Goal: Task Accomplishment & Management: Manage account settings

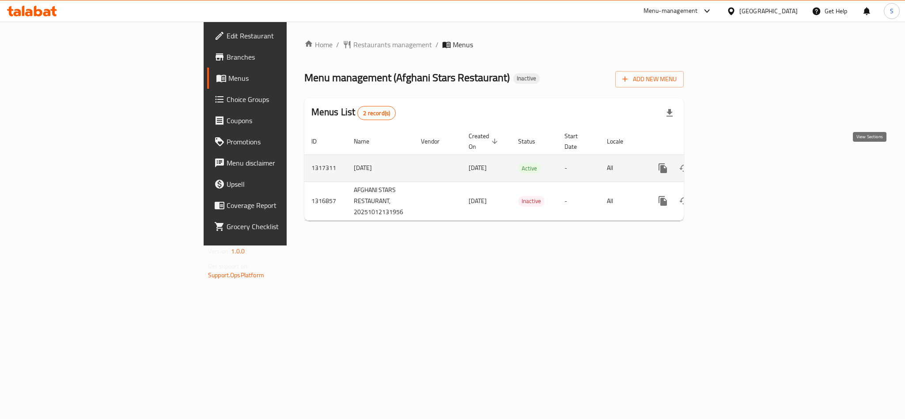
click at [737, 167] on link "enhanced table" at bounding box center [726, 168] width 21 height 21
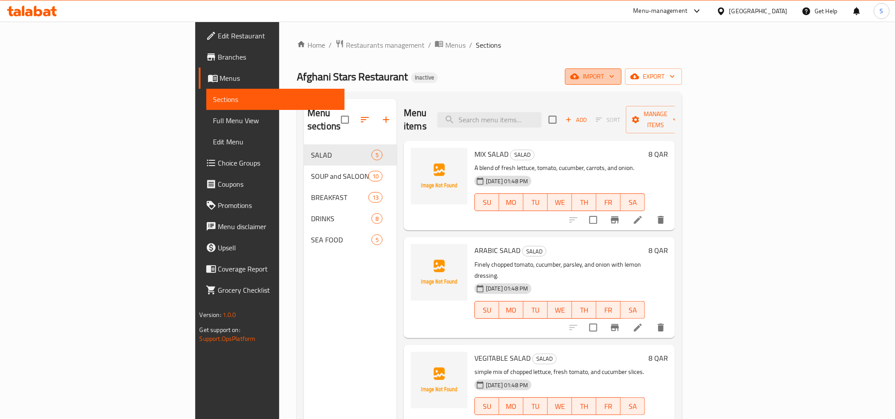
click at [614, 75] on span "import" at bounding box center [593, 76] width 42 height 11
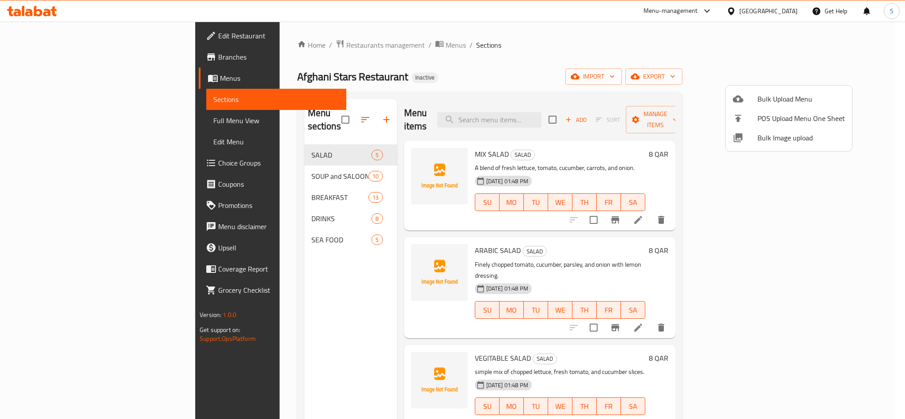
click at [794, 137] on span "Bulk Image upload" at bounding box center [801, 138] width 87 height 11
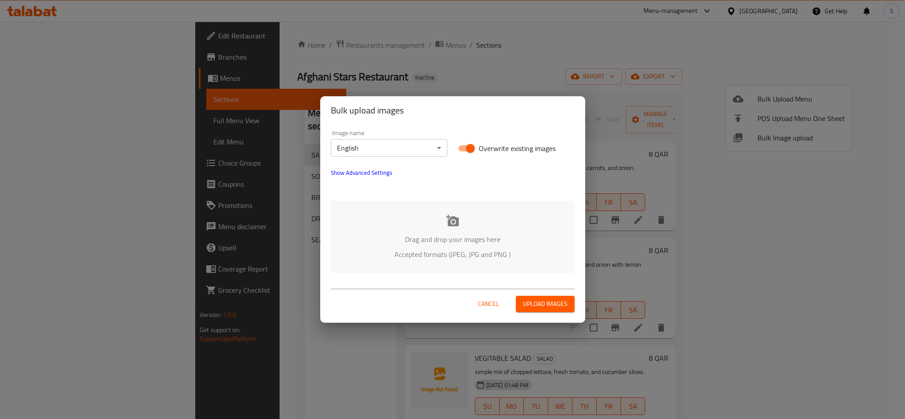
click at [419, 223] on div "Drag and drop your images here Accepted formats (JPEG, JPG and PNG )" at bounding box center [453, 237] width 244 height 72
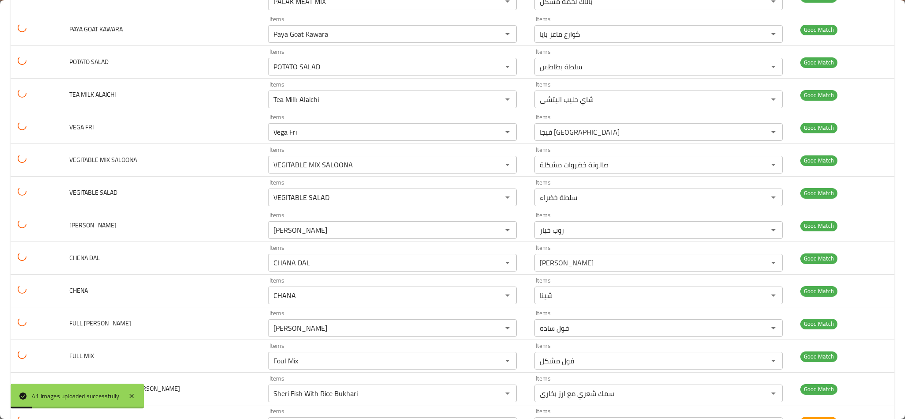
scroll to position [1083, 0]
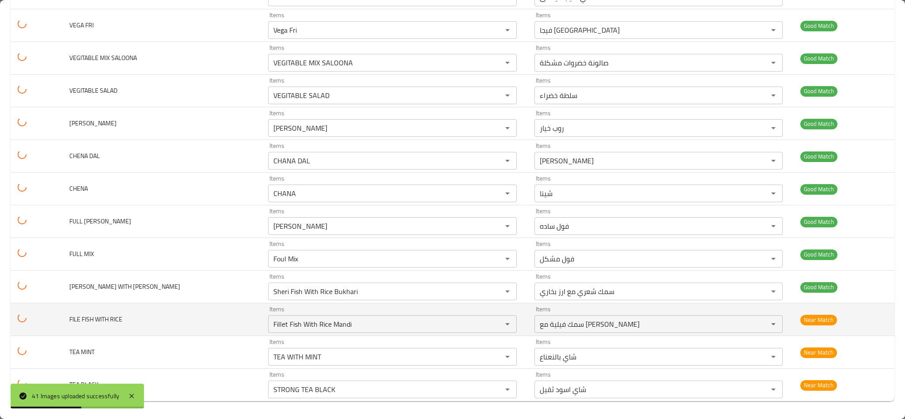
click at [104, 322] on span "FILE FISH WITH RICE" at bounding box center [95, 319] width 53 height 11
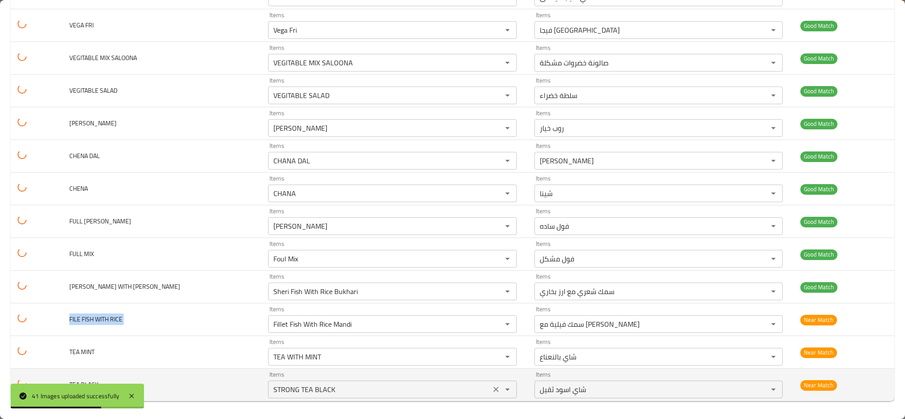
copy span "FILE FISH WITH RICE"
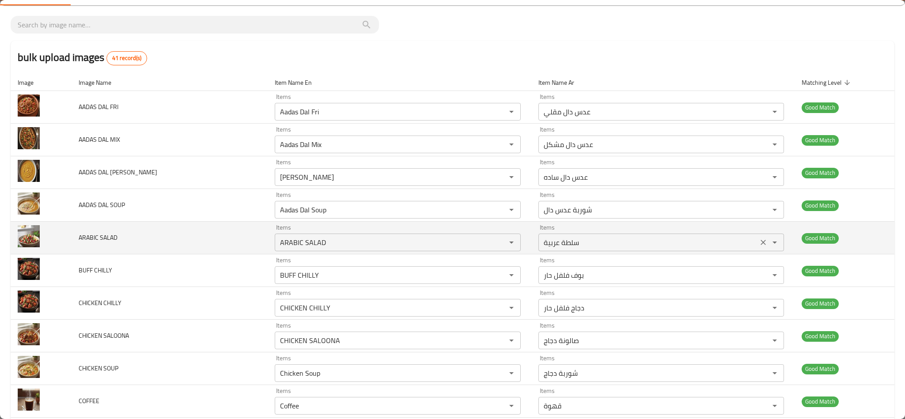
scroll to position [0, 0]
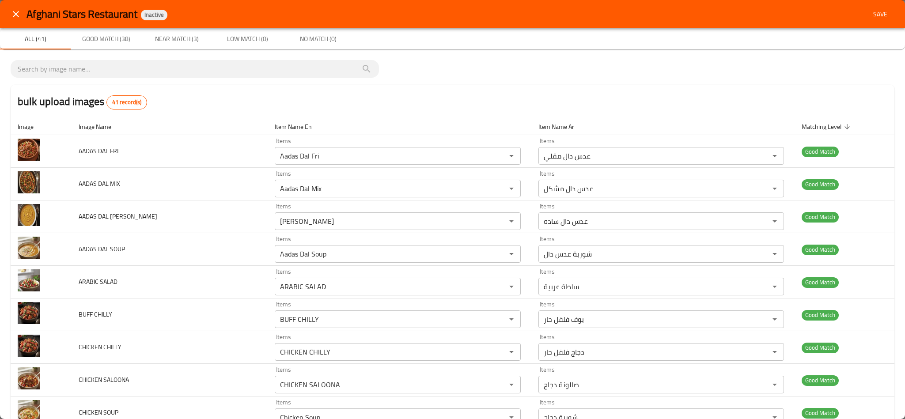
click at [870, 12] on span "Save" at bounding box center [880, 14] width 21 height 11
type BLACK "STRONG TEA BLACK"
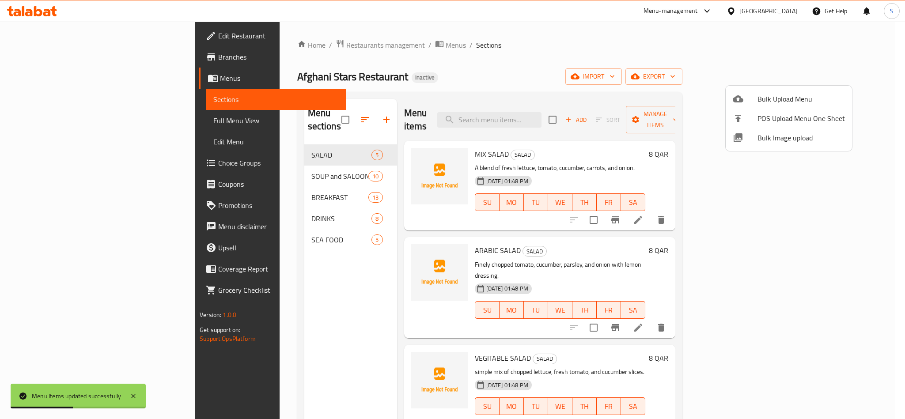
click at [496, 69] on div at bounding box center [452, 209] width 905 height 419
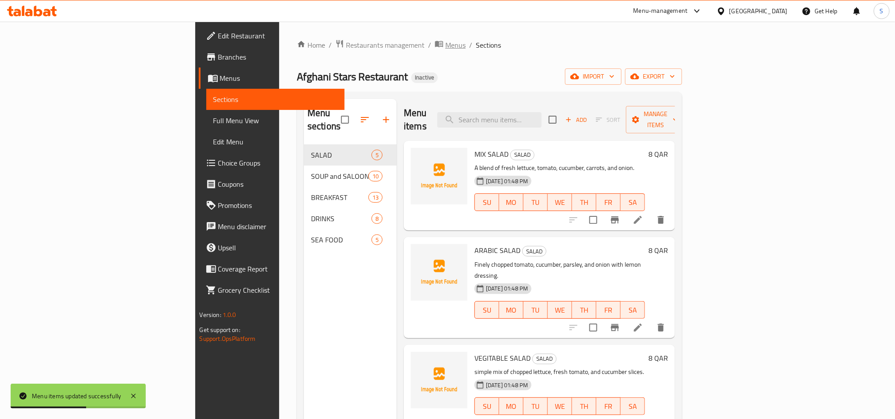
click at [445, 44] on span "Menus" at bounding box center [455, 45] width 20 height 11
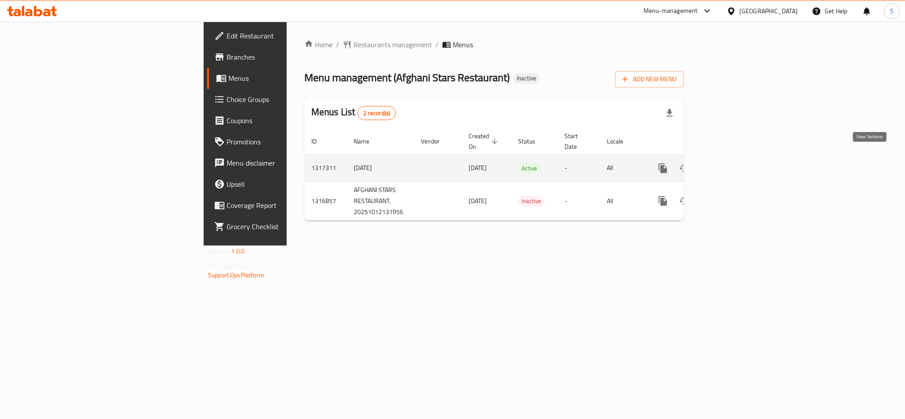
click at [731, 164] on icon "enhanced table" at bounding box center [727, 168] width 8 height 8
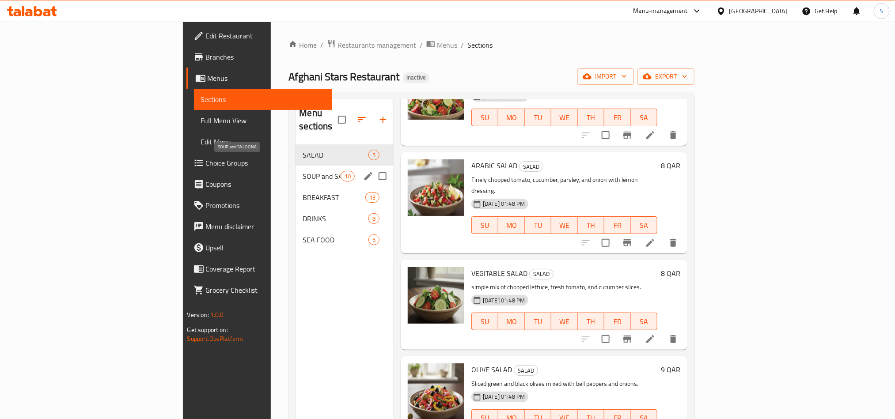
click at [303, 171] on span "SOUP and SALOONA" at bounding box center [322, 176] width 38 height 11
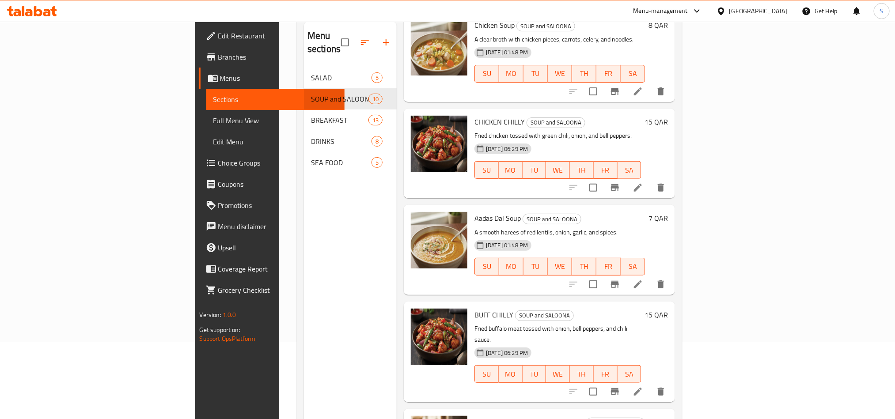
scroll to position [124, 0]
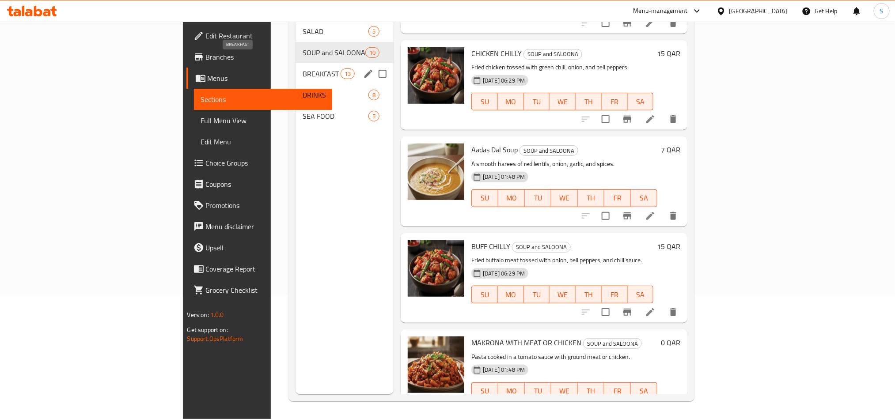
click at [303, 68] on span "BREAKFAST" at bounding box center [322, 73] width 38 height 11
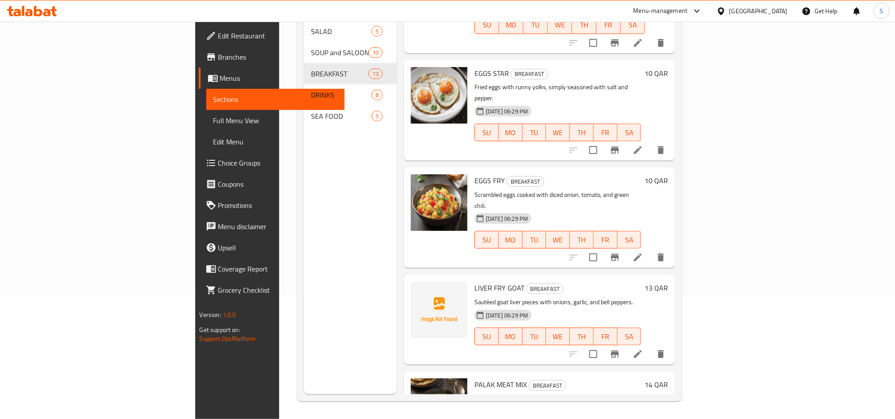
scroll to position [856, 0]
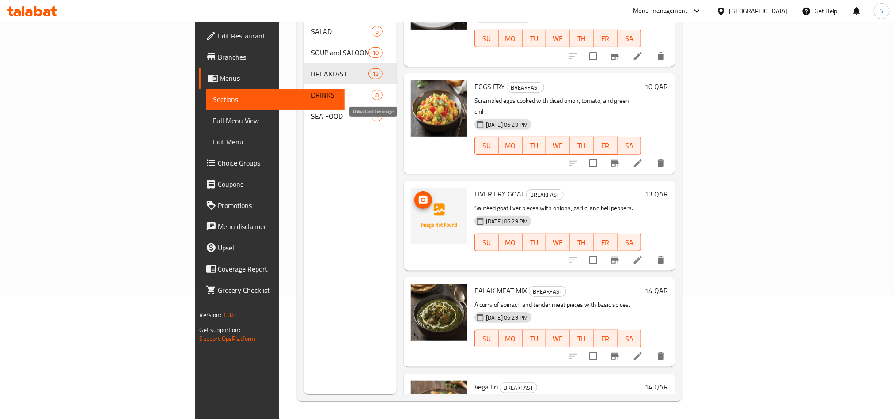
click at [422, 199] on circle "upload picture" at bounding box center [423, 200] width 3 height 3
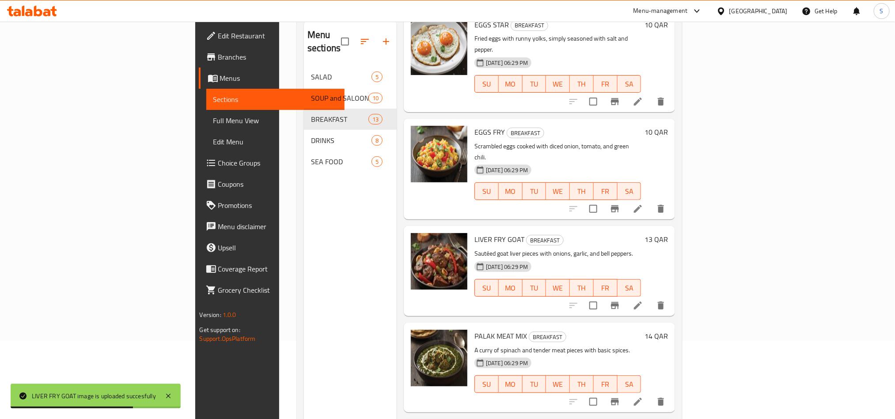
scroll to position [124, 0]
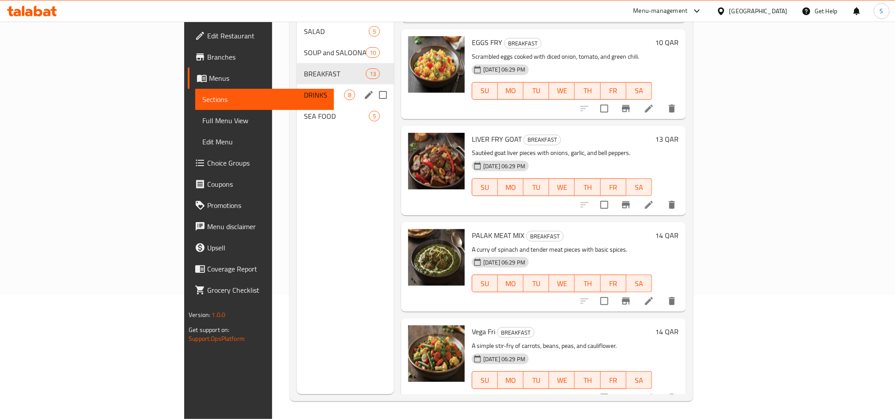
click at [297, 89] on div "DRINKS 8" at bounding box center [345, 94] width 97 height 21
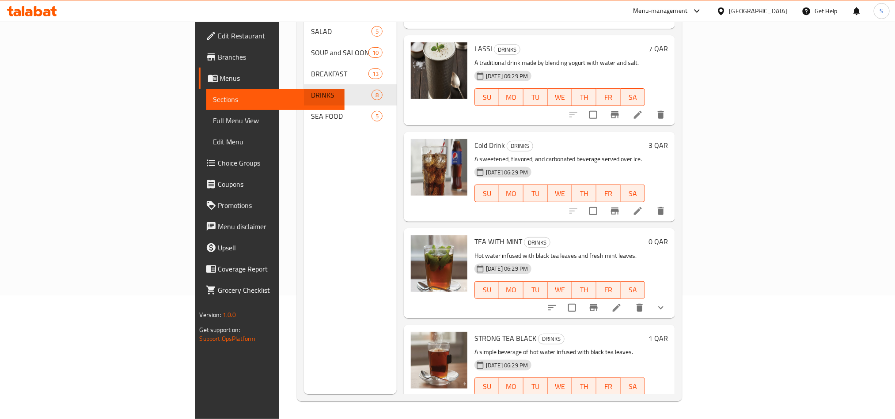
scroll to position [374, 0]
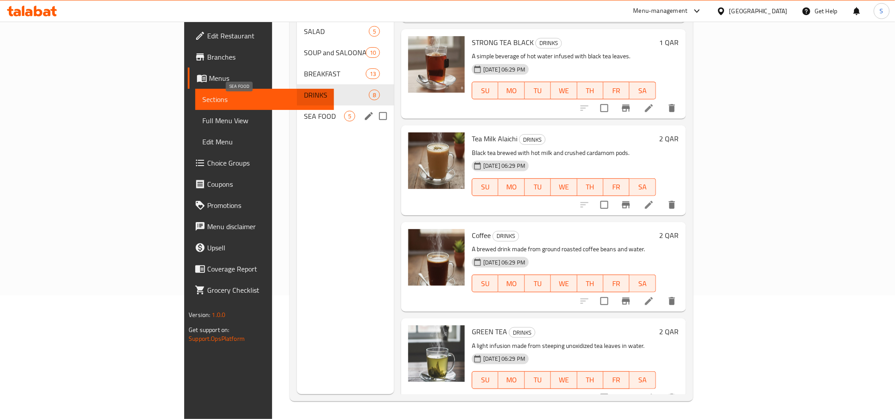
click at [304, 111] on span "SEA FOOD" at bounding box center [324, 116] width 40 height 11
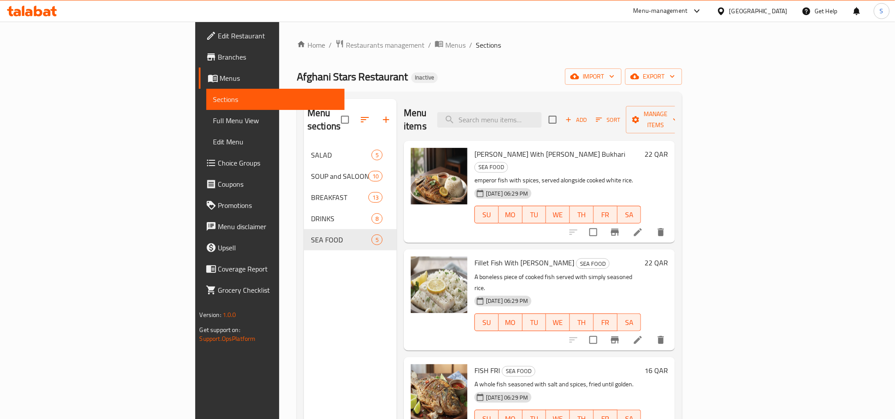
click at [304, 316] on div "Menu sections SALAD 5 SOUP and SALOONA 10 BREAKFAST 13 DRINKS 8 SEA FOOD 5" at bounding box center [350, 308] width 93 height 419
click at [422, 268] on circle "upload picture" at bounding box center [423, 269] width 3 height 3
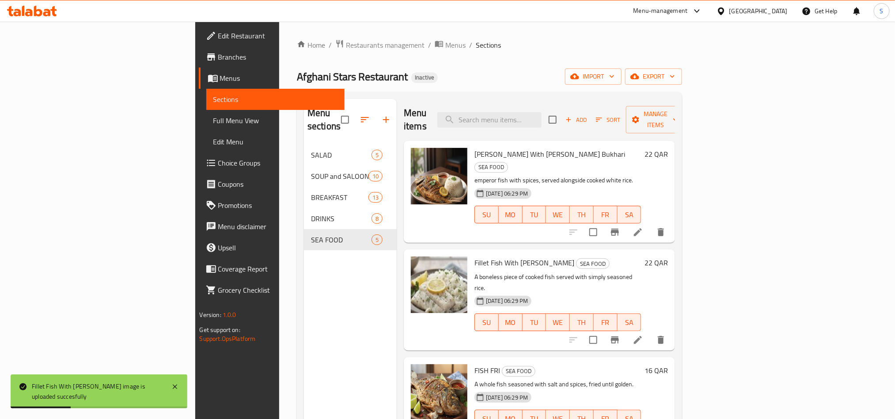
click at [304, 347] on div "Menu sections SALAD 5 SOUP and SALOONA 10 BREAKFAST 13 DRINKS 8 SEA FOOD 5" at bounding box center [350, 308] width 93 height 419
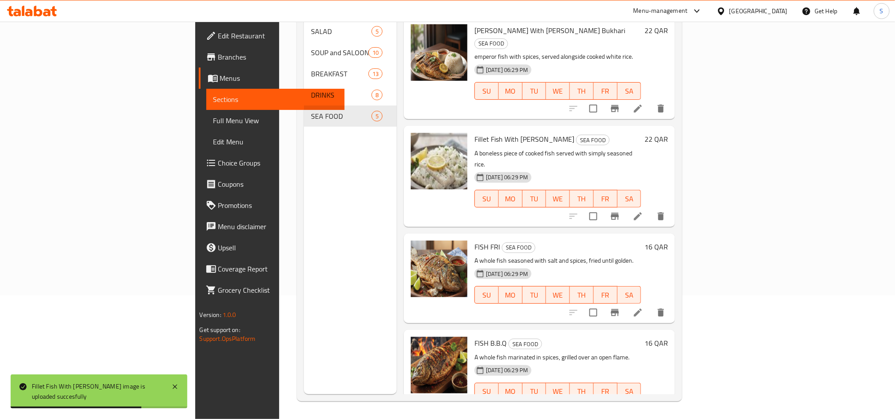
click at [304, 326] on div "Menu sections SALAD 5 SOUP and SALOONA 10 BREAKFAST 13 DRINKS 8 SEA FOOD 5" at bounding box center [350, 184] width 93 height 419
click at [304, 264] on div "Menu sections SALAD 5 SOUP and SALOONA 10 BREAKFAST 13 DRINKS 8 SEA FOOD 5" at bounding box center [350, 184] width 93 height 419
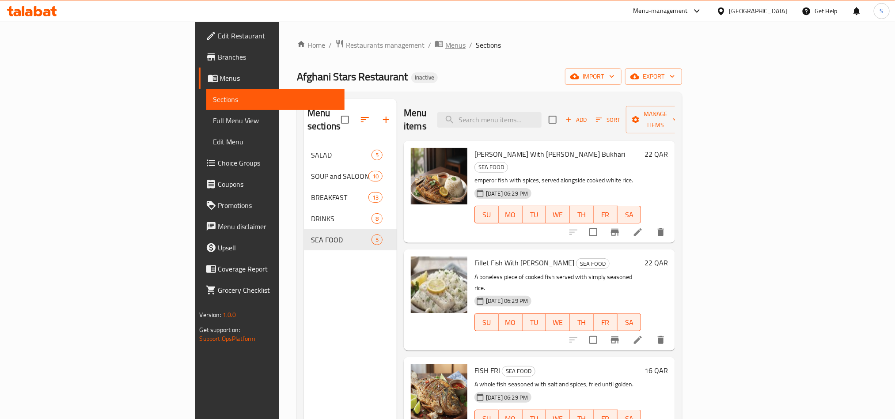
click at [445, 50] on span "Menus" at bounding box center [455, 45] width 20 height 11
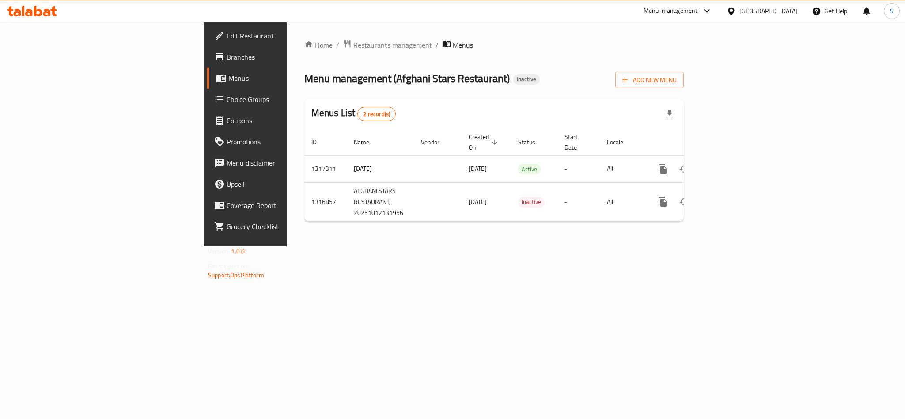
click at [469, 246] on div "Home / Restaurants management / Menus Menu management ( Afghani Stars Restauran…" at bounding box center [494, 134] width 415 height 225
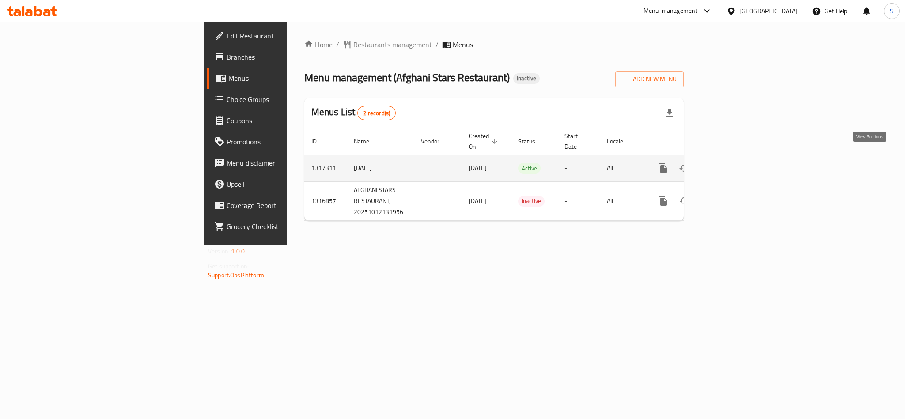
click at [731, 164] on icon "enhanced table" at bounding box center [727, 168] width 8 height 8
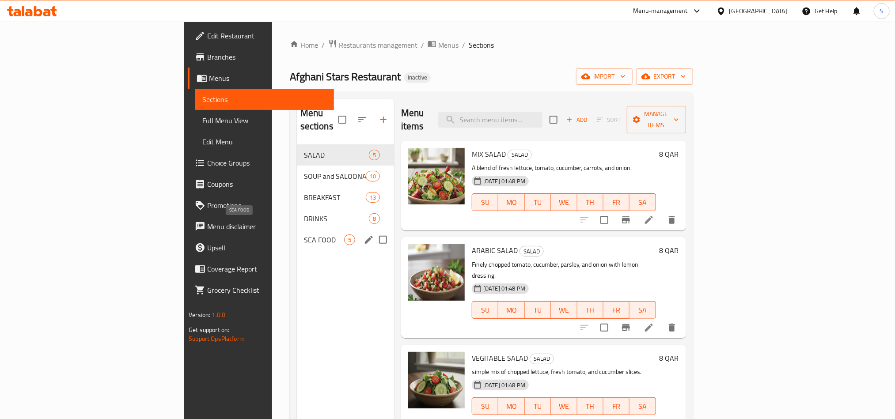
click at [304, 235] on span "SEA FOOD" at bounding box center [324, 240] width 40 height 11
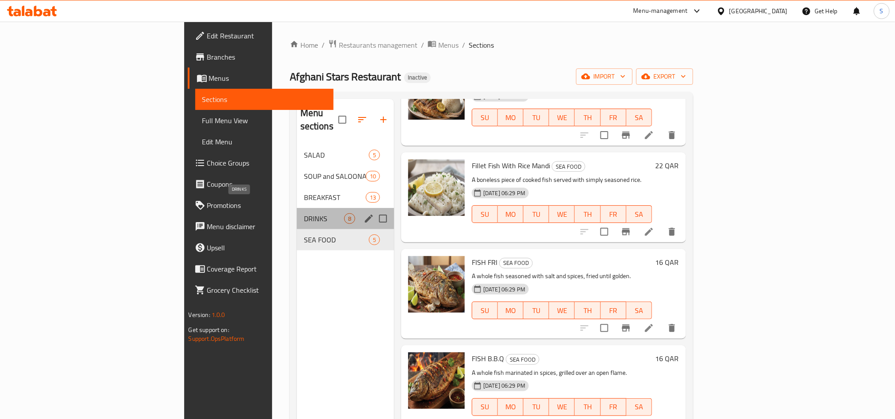
click at [304, 213] on span "DRINKS" at bounding box center [324, 218] width 40 height 11
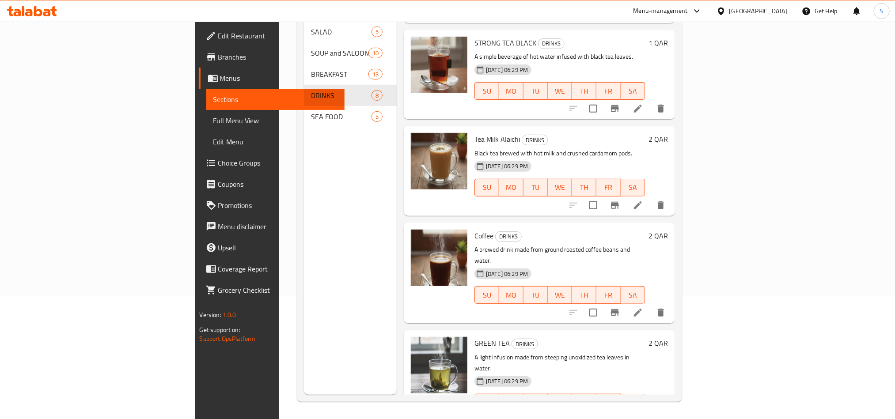
scroll to position [124, 0]
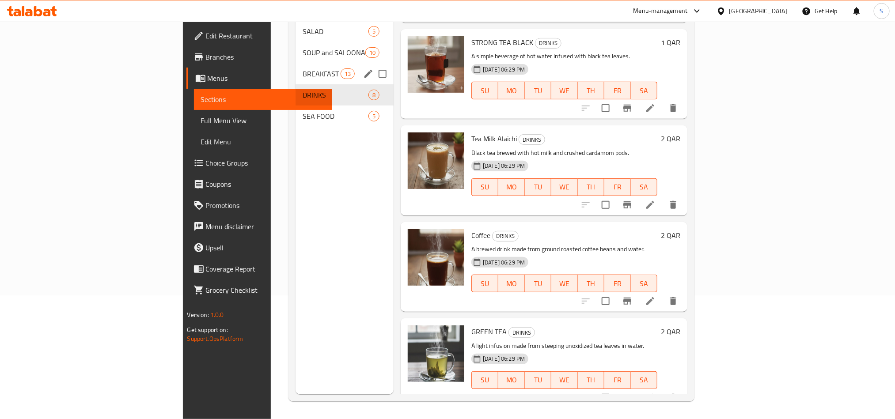
click at [303, 68] on span "BREAKFAST" at bounding box center [322, 73] width 38 height 11
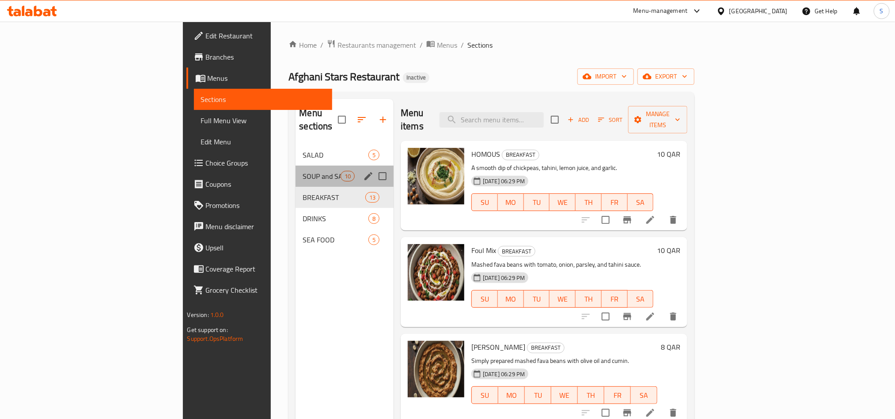
click at [296, 166] on div "SOUP and SALOONA 10" at bounding box center [345, 176] width 98 height 21
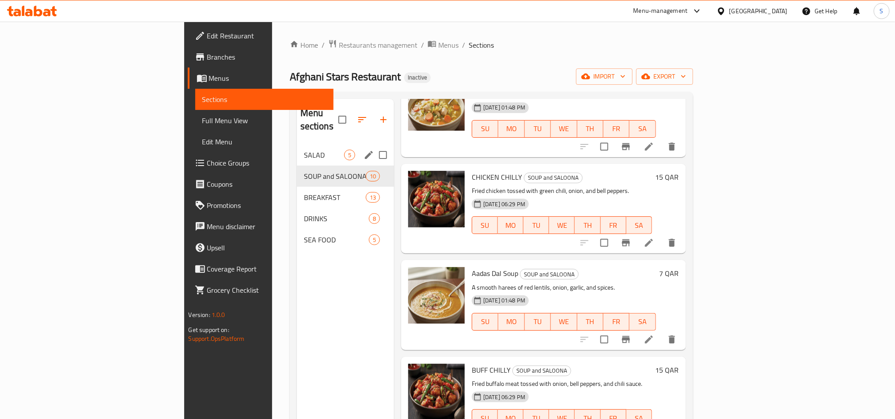
click at [297, 148] on div "SALAD 5" at bounding box center [345, 154] width 97 height 21
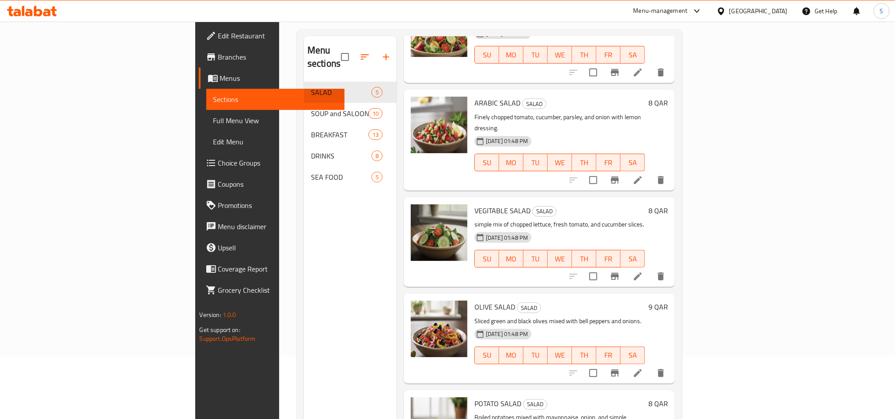
scroll to position [124, 0]
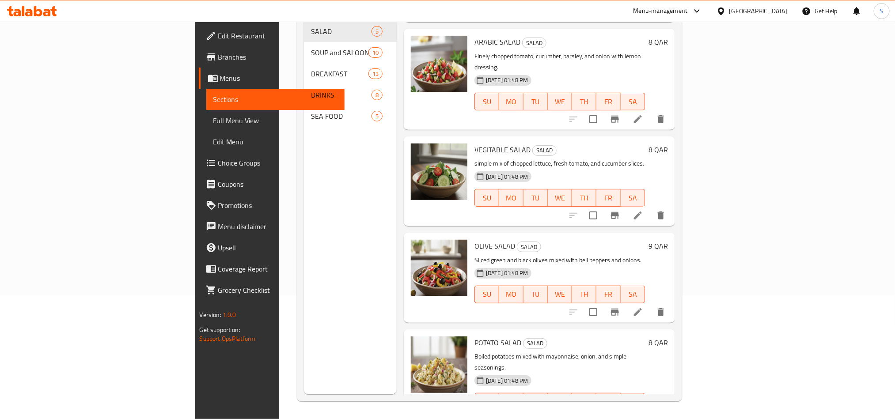
click at [206, 113] on link "Full Menu View" at bounding box center [275, 120] width 138 height 21
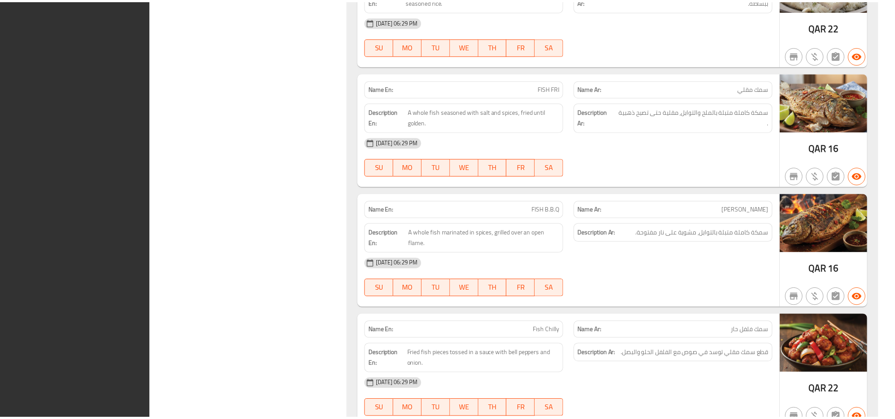
scroll to position [5028, 0]
